Goal: Contribute content: Add original content to the website for others to see

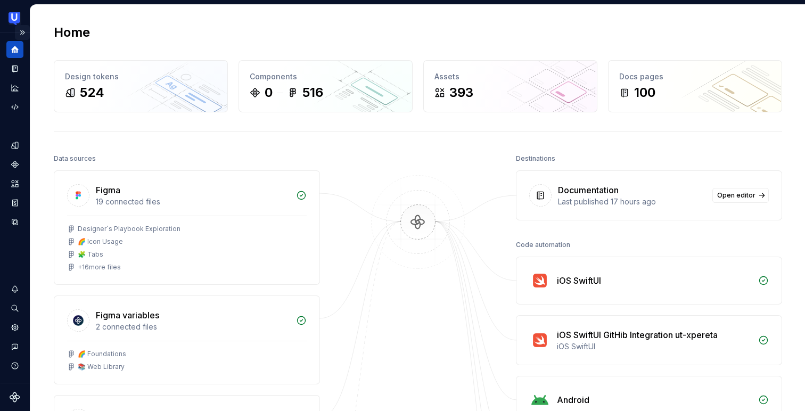
click at [21, 34] on button "Expand sidebar" at bounding box center [22, 32] width 15 height 15
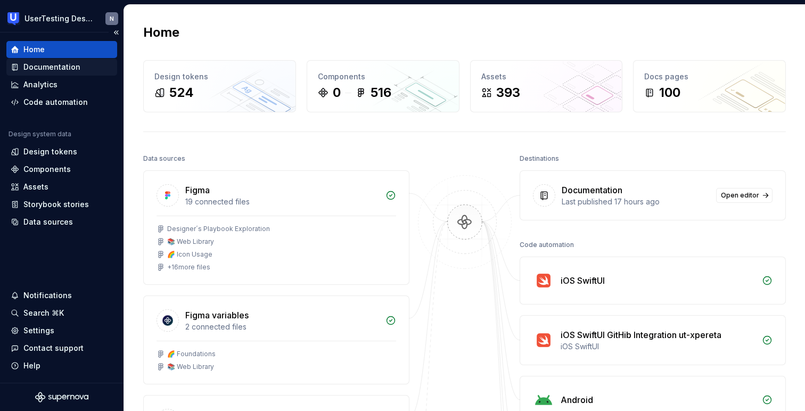
click at [72, 69] on div "Documentation" at bounding box center [51, 67] width 57 height 11
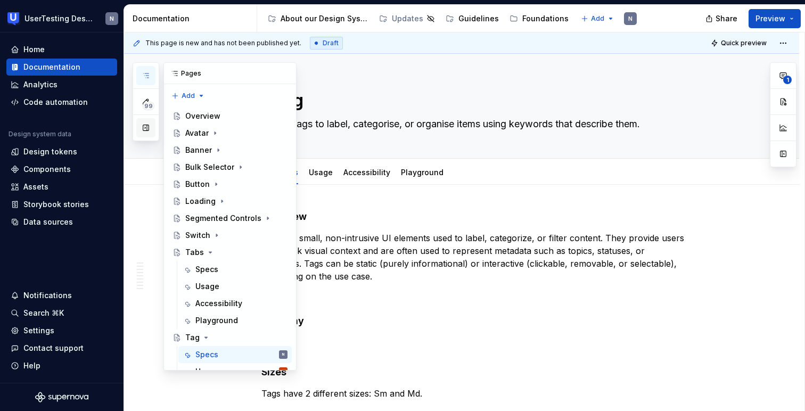
click at [148, 124] on button "button" at bounding box center [145, 127] width 19 height 19
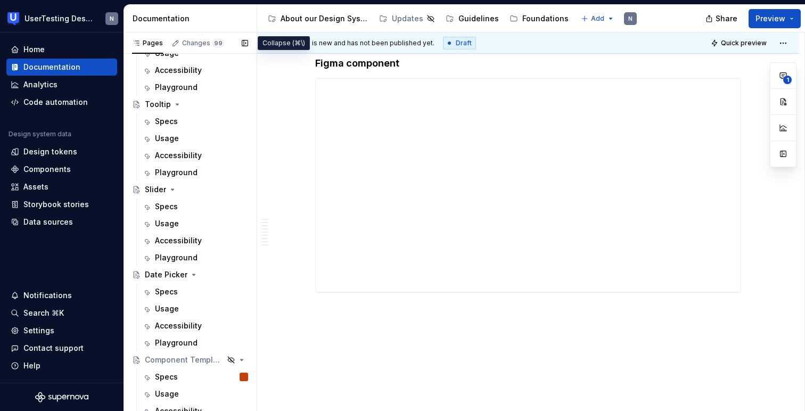
scroll to position [396, 0]
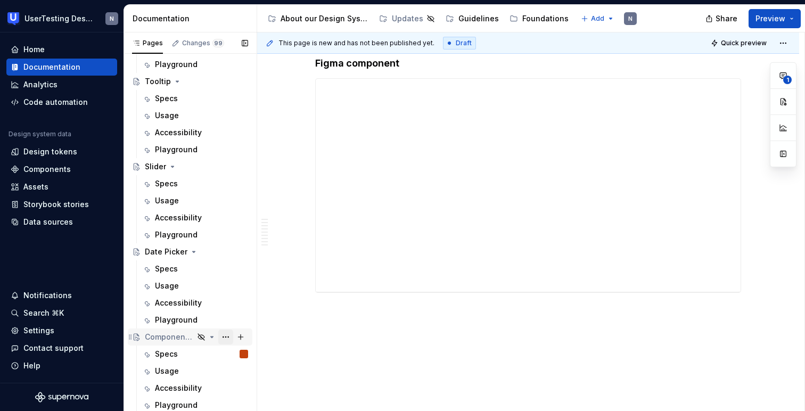
click at [225, 337] on button "Page tree" at bounding box center [225, 337] width 15 height 15
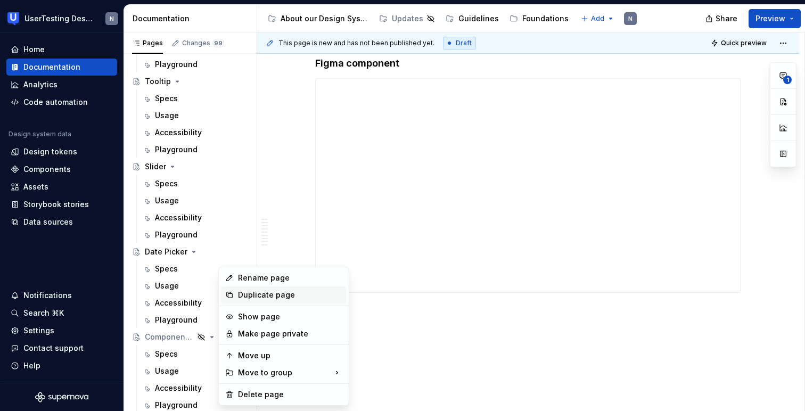
click at [244, 299] on div "Duplicate page" at bounding box center [290, 295] width 104 height 11
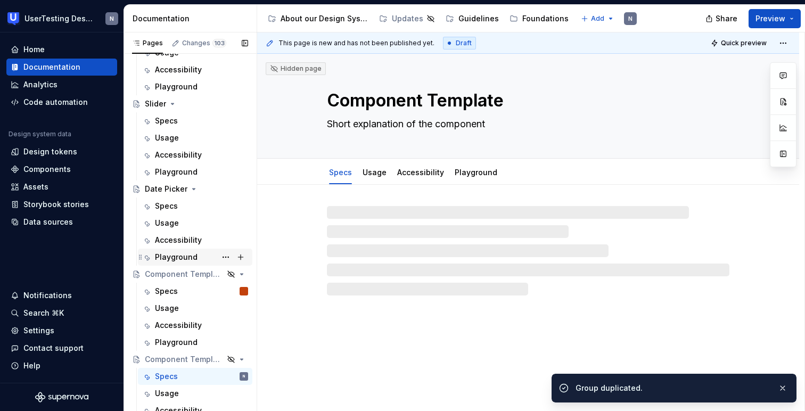
scroll to position [482, 0]
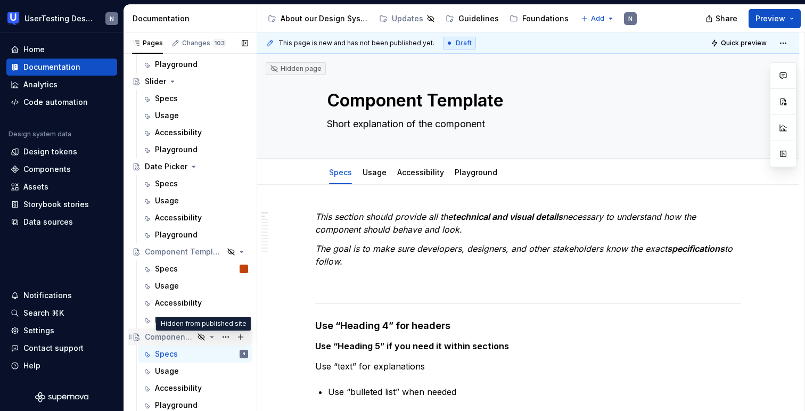
click at [202, 336] on icon "Page tree" at bounding box center [201, 337] width 9 height 9
click at [213, 338] on icon "Page tree" at bounding box center [212, 337] width 9 height 9
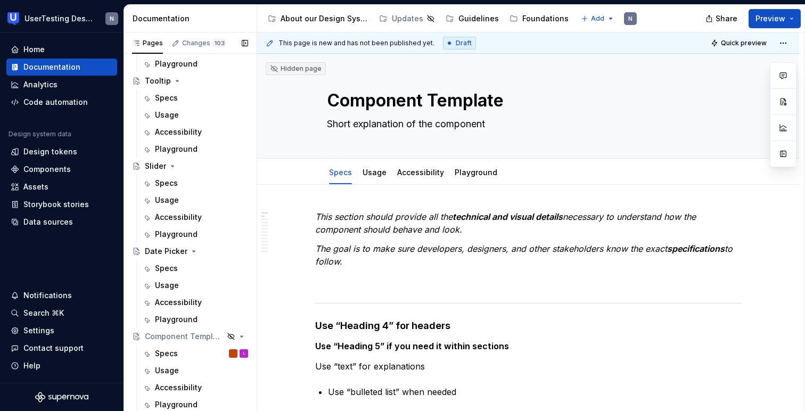
scroll to position [413, 0]
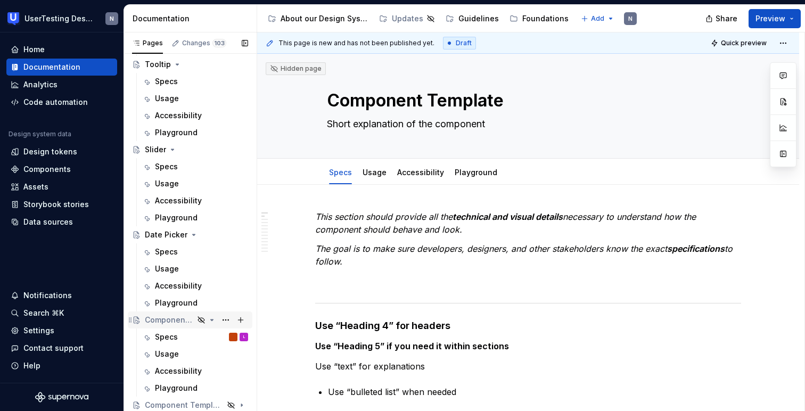
click at [211, 320] on icon "Page tree" at bounding box center [212, 320] width 3 height 1
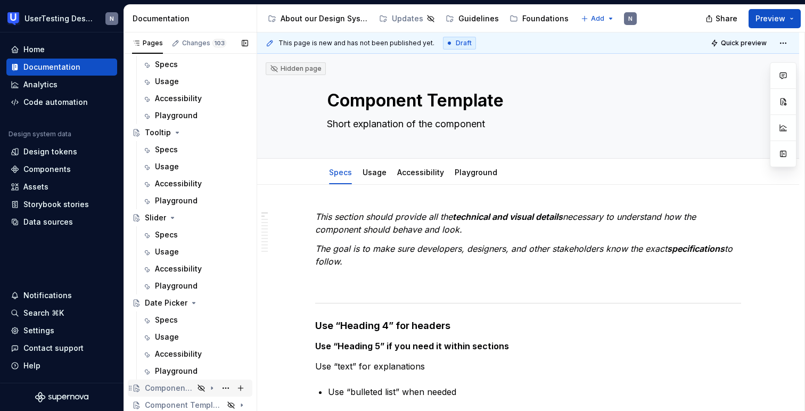
scroll to position [345, 0]
click at [212, 388] on icon "Page tree" at bounding box center [211, 388] width 1 height 3
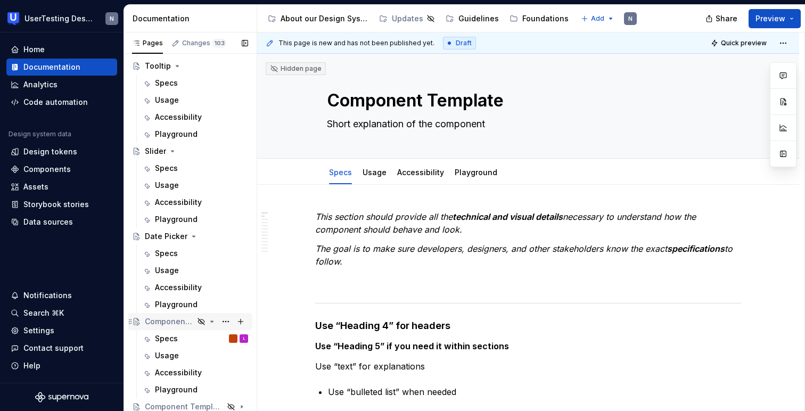
scroll to position [413, 0]
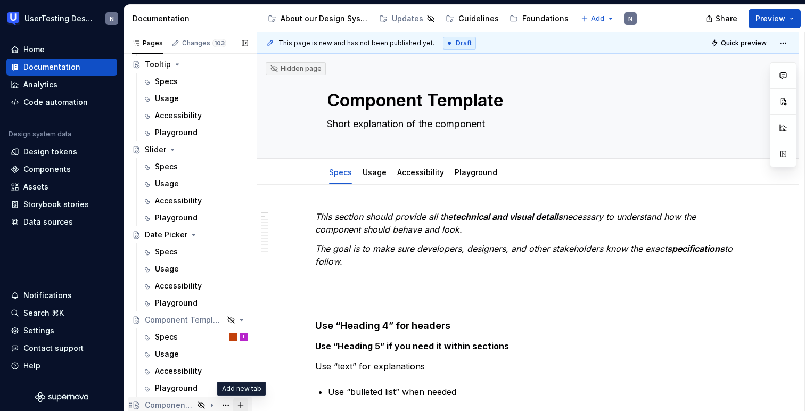
click at [242, 404] on button "Page tree" at bounding box center [240, 405] width 15 height 15
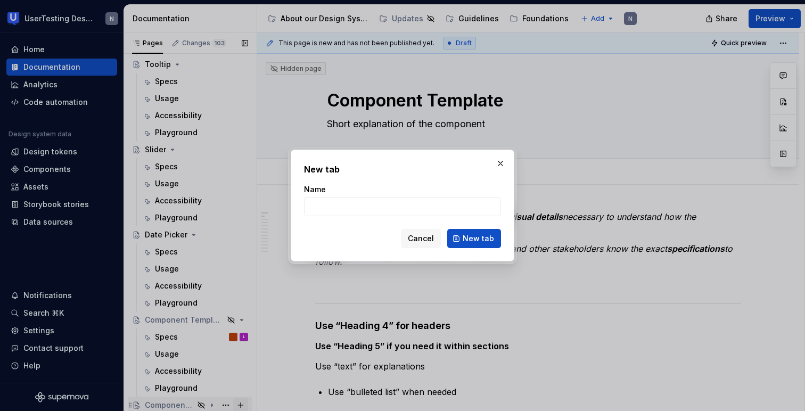
scroll to position [3, 0]
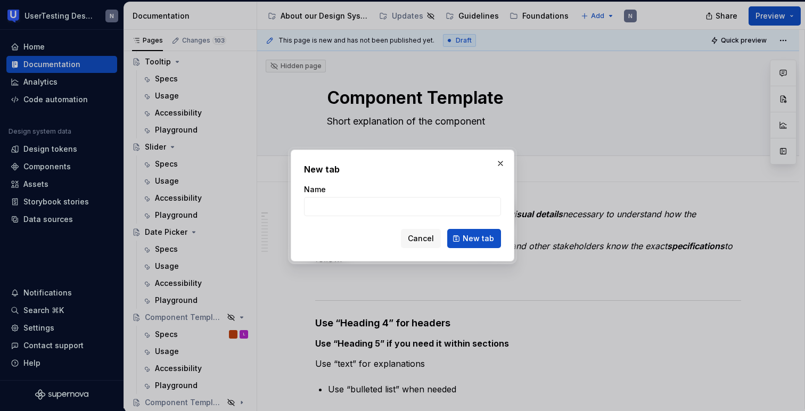
click at [498, 171] on h2 "New tab" at bounding box center [402, 169] width 197 height 13
click at [502, 157] on button "button" at bounding box center [500, 163] width 15 height 15
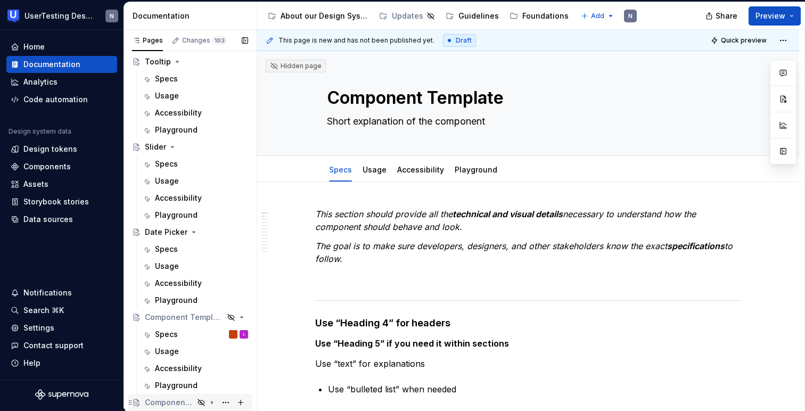
click at [210, 402] on icon "Page tree" at bounding box center [212, 402] width 9 height 9
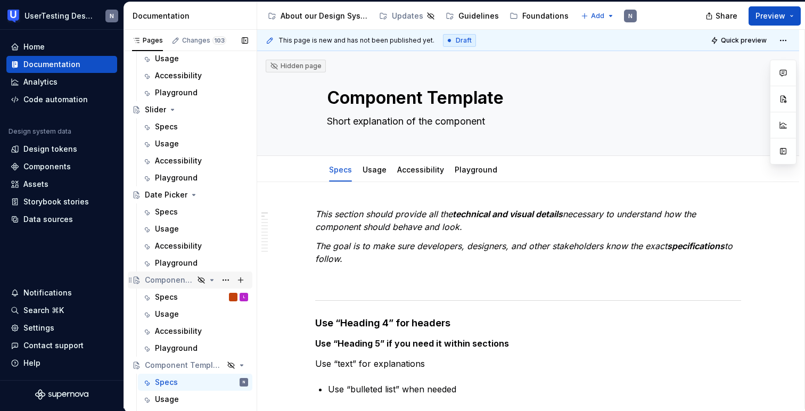
scroll to position [482, 0]
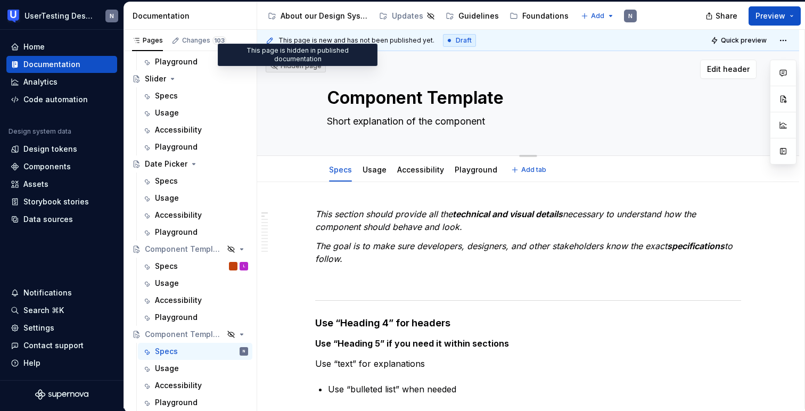
click at [295, 64] on div "Hidden page" at bounding box center [296, 66] width 52 height 9
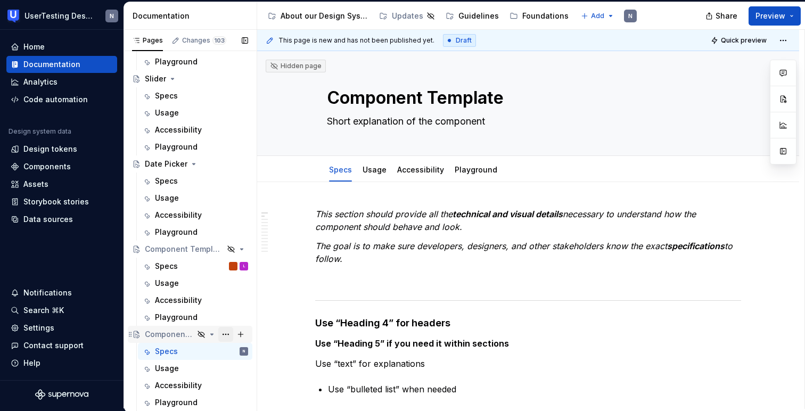
click at [225, 333] on button "Page tree" at bounding box center [225, 334] width 15 height 15
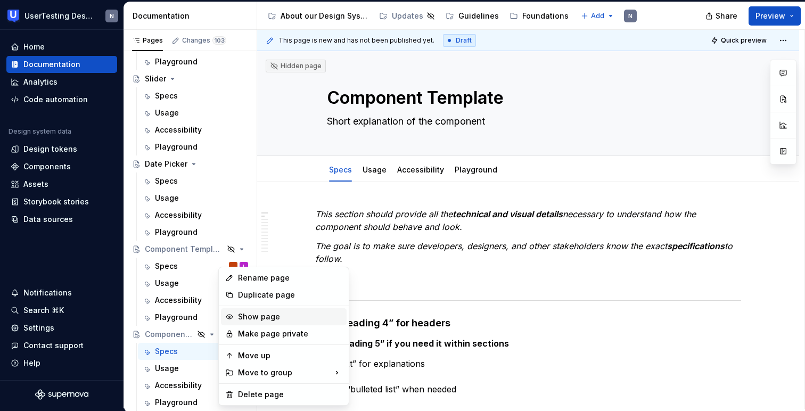
click at [250, 317] on div "Show page" at bounding box center [290, 317] width 104 height 11
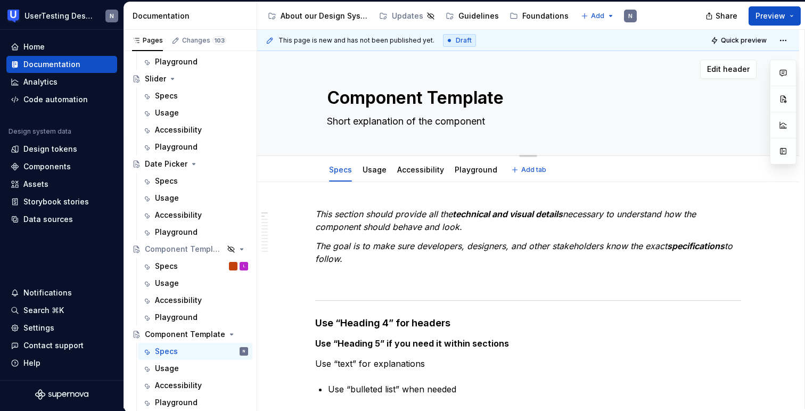
click at [376, 100] on textarea "Component Template" at bounding box center [526, 98] width 403 height 26
type textarea "*"
type textarea "C"
type textarea "*"
type textarea "Ch"
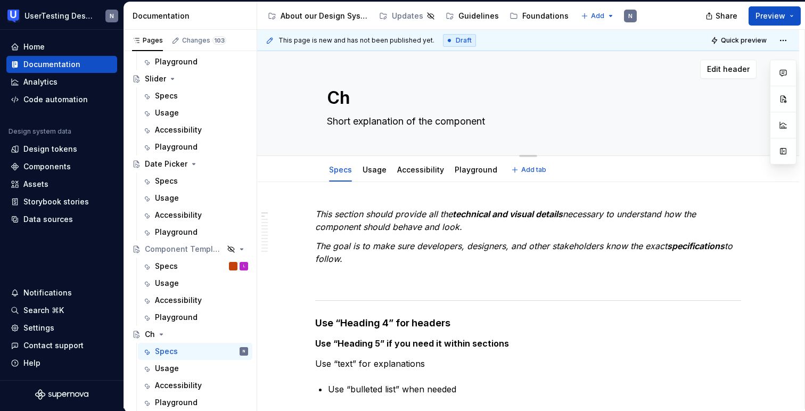
type textarea "*"
type textarea "Che"
type textarea "*"
type textarea "Chec"
type textarea "*"
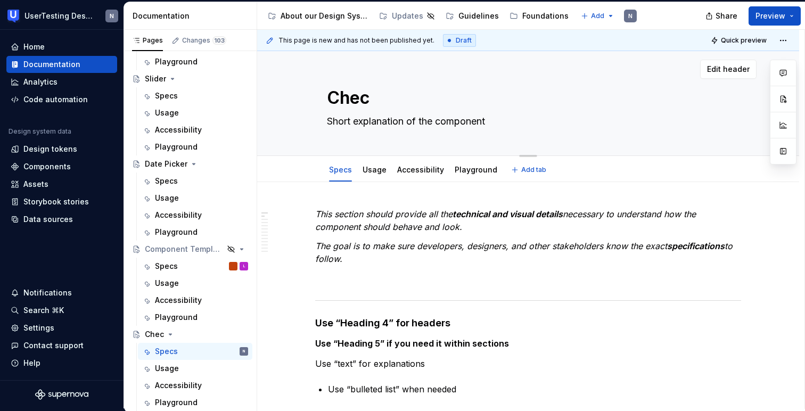
type textarea "Check"
type textarea "*"
type textarea "Checkb"
type textarea "*"
type textarea "Checkbo"
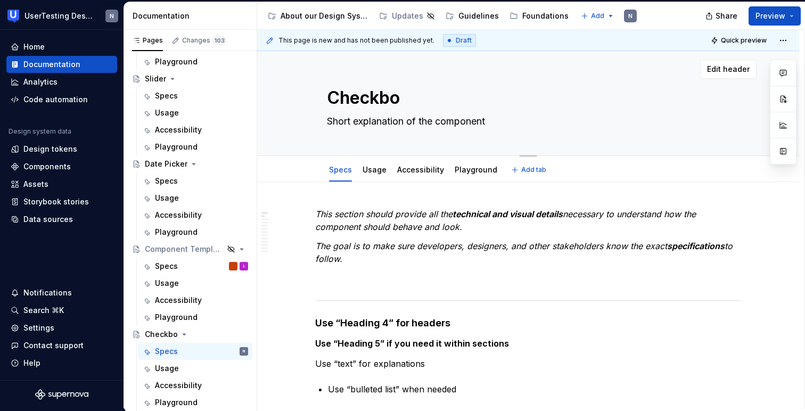
type textarea "*"
type textarea "Checkbox"
type textarea "*"
type textarea "Checkbox"
click at [190, 336] on icon "Page tree" at bounding box center [188, 334] width 9 height 9
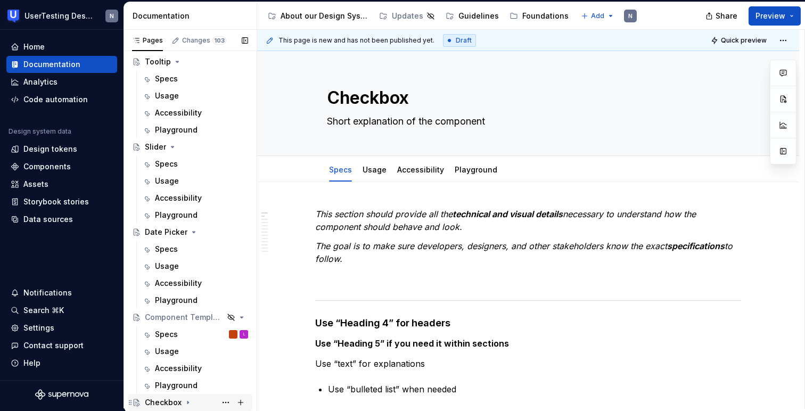
scroll to position [413, 0]
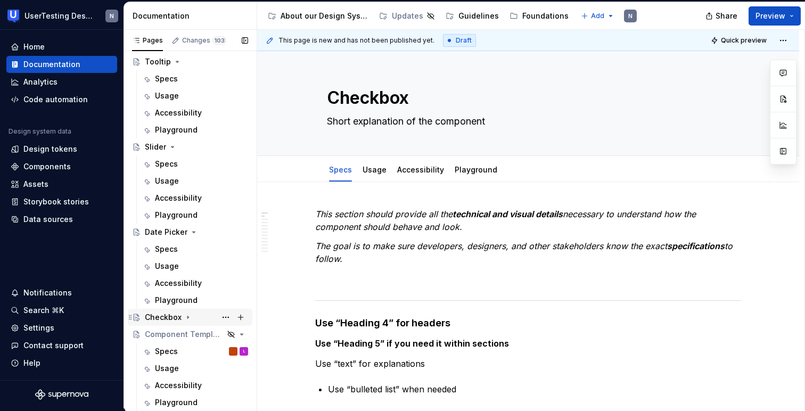
click at [188, 315] on icon "Page tree" at bounding box center [188, 317] width 9 height 9
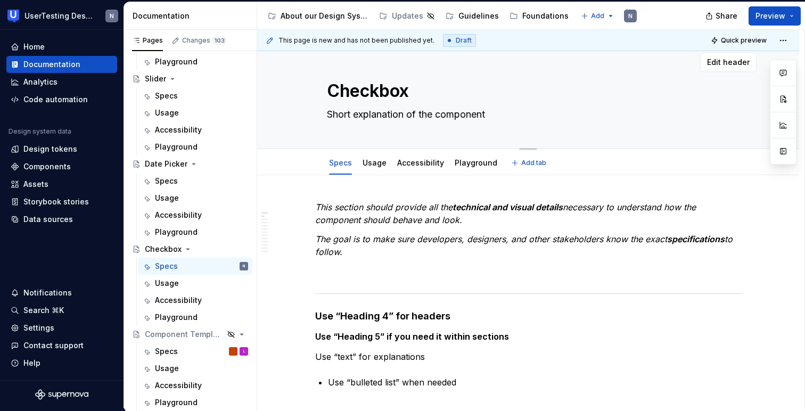
scroll to position [9, 0]
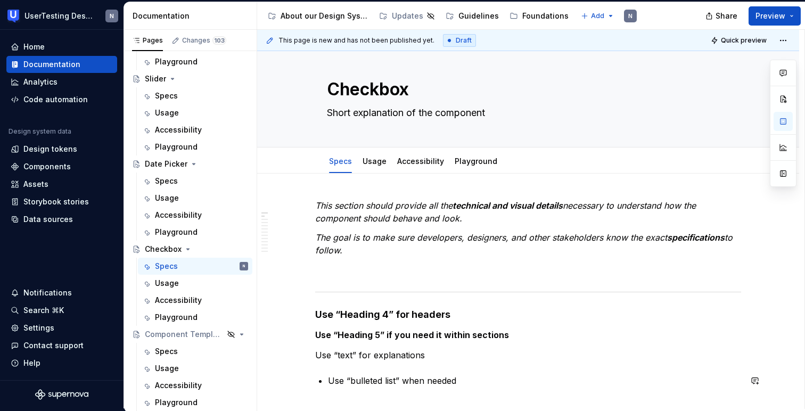
type textarea "*"
